Goal: Information Seeking & Learning: Learn about a topic

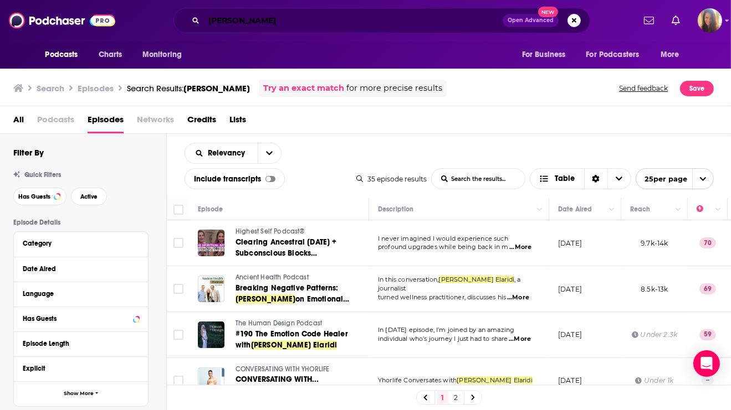
click at [278, 24] on input "[PERSON_NAME]" at bounding box center [353, 21] width 299 height 18
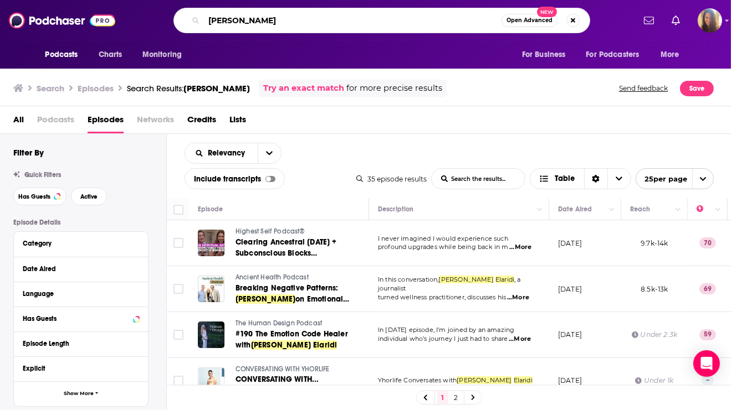
click at [278, 24] on input "[PERSON_NAME]" at bounding box center [352, 21] width 297 height 18
type input "third [MEDICAL_DATA]"
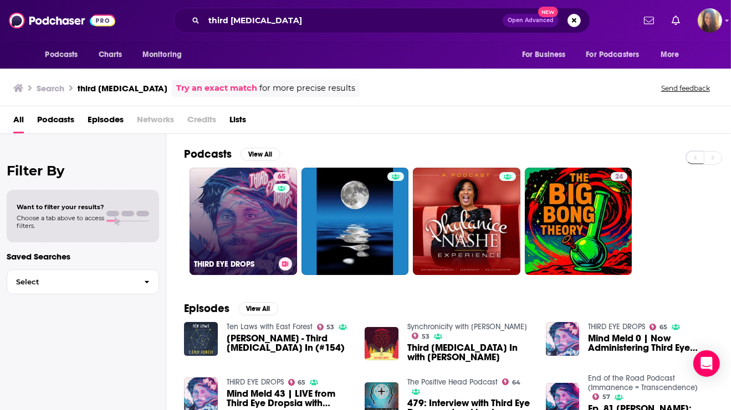
click at [246, 227] on link "65 THIRD EYE DROPS" at bounding box center [242, 221] width 107 height 107
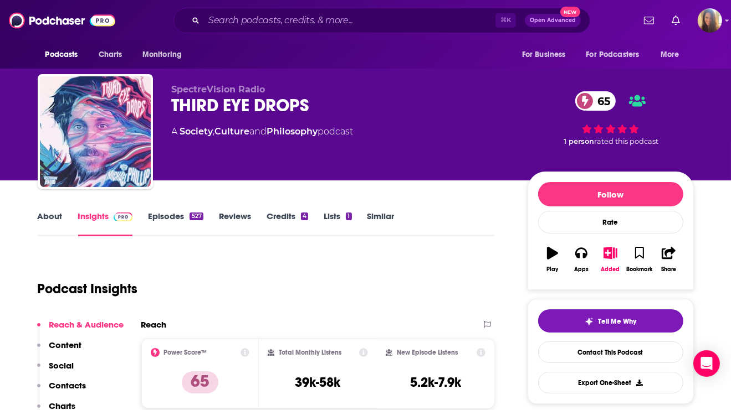
click at [170, 218] on link "Episodes 527" at bounding box center [175, 223] width 55 height 25
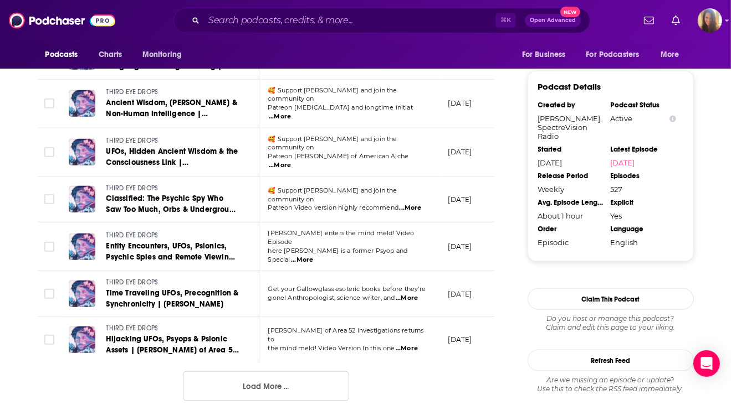
scroll to position [1126, 0]
click at [249, 371] on button "Load More ..." at bounding box center [266, 386] width 166 height 30
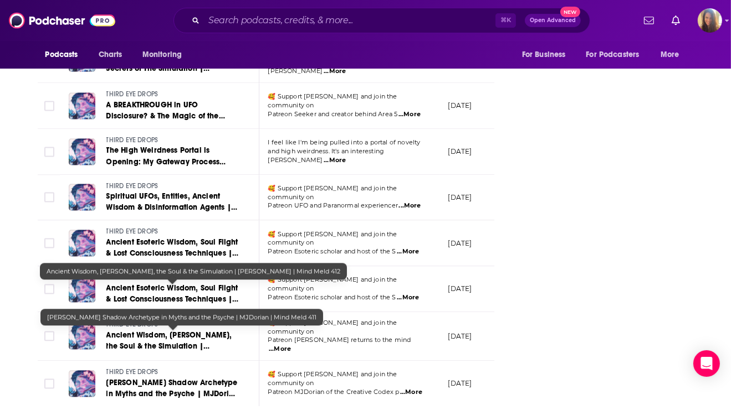
scroll to position [2251, 0]
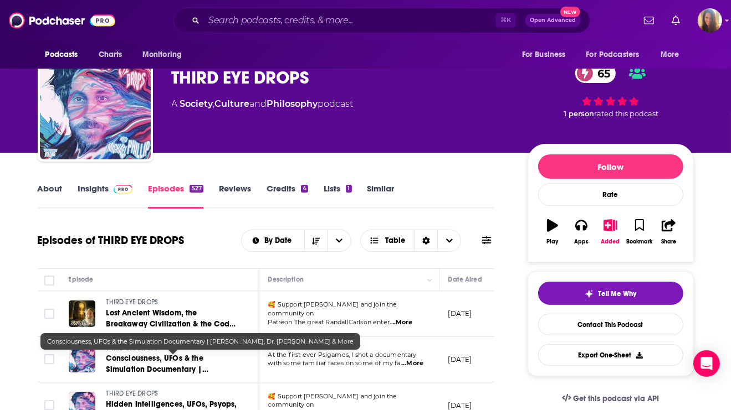
scroll to position [0, 0]
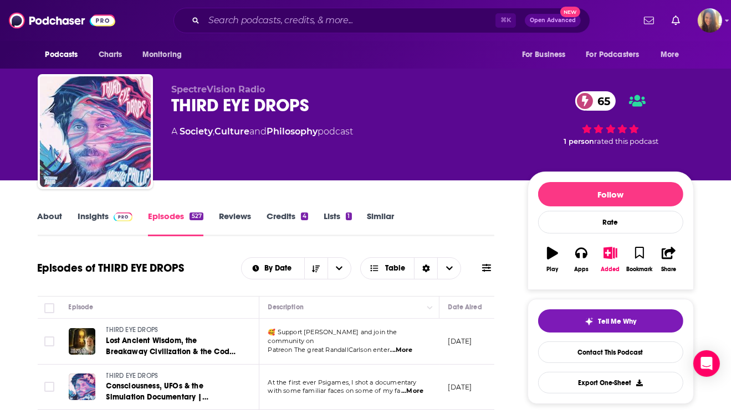
click at [42, 218] on link "About" at bounding box center [50, 223] width 25 height 25
